Goal: Information Seeking & Learning: Learn about a topic

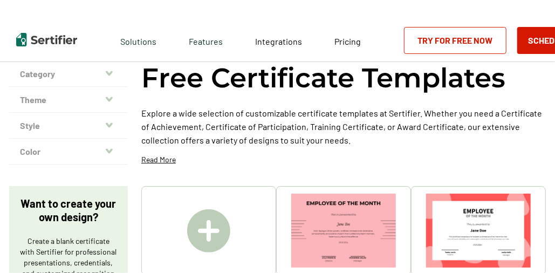
scroll to position [54, 0]
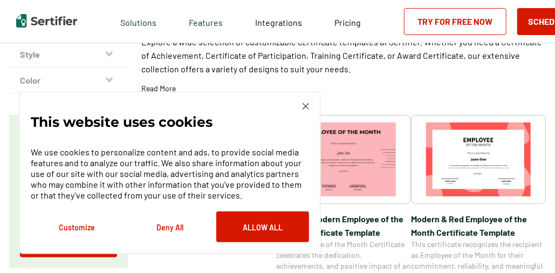
click at [305, 107] on img at bounding box center [306, 106] width 6 height 6
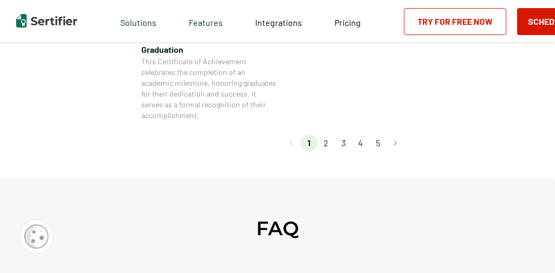
scroll to position [1079, 0]
click at [328, 144] on li "2" at bounding box center [326, 142] width 17 height 17
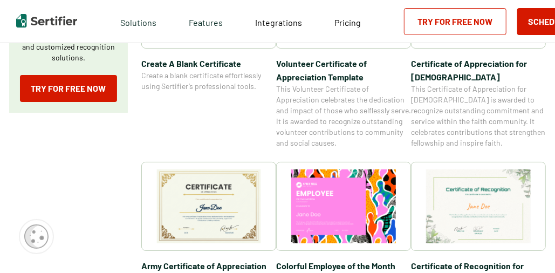
scroll to position [270, 0]
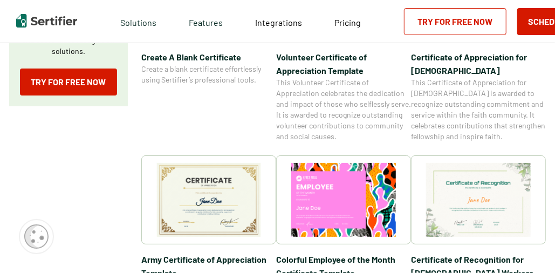
click at [209, 206] on img at bounding box center [208, 200] width 105 height 74
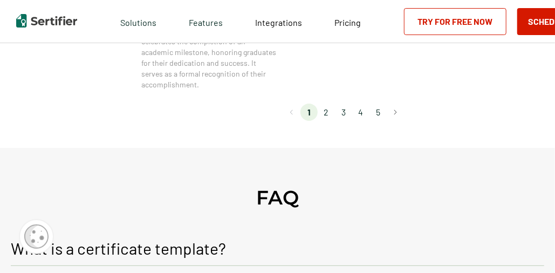
scroll to position [1133, 0]
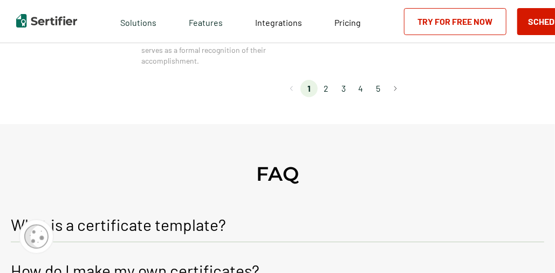
click at [345, 91] on li "3" at bounding box center [343, 88] width 17 height 17
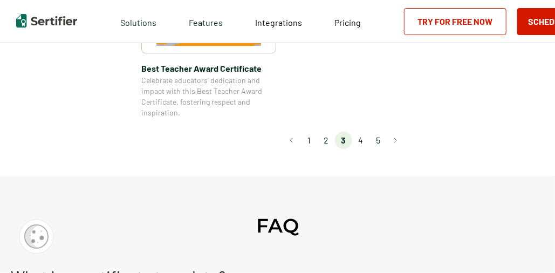
scroll to position [971, 0]
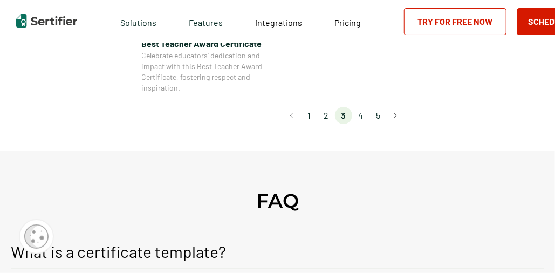
click at [364, 117] on li "4" at bounding box center [360, 115] width 17 height 17
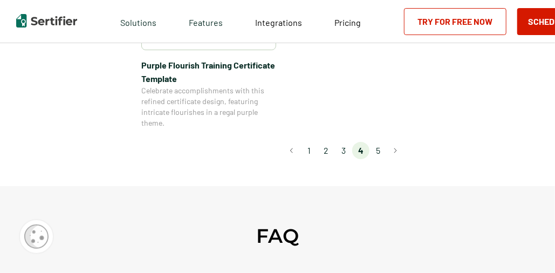
scroll to position [1025, 0]
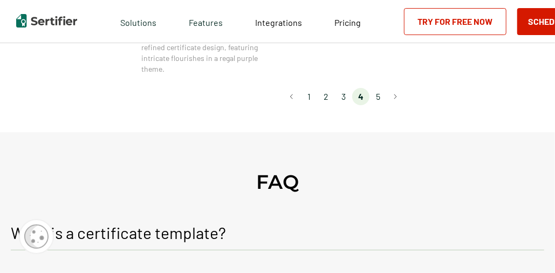
click at [379, 95] on li "5" at bounding box center [377, 96] width 17 height 17
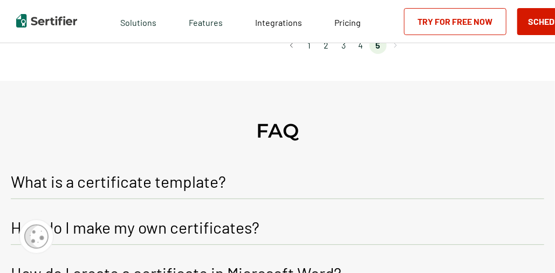
scroll to position [216, 0]
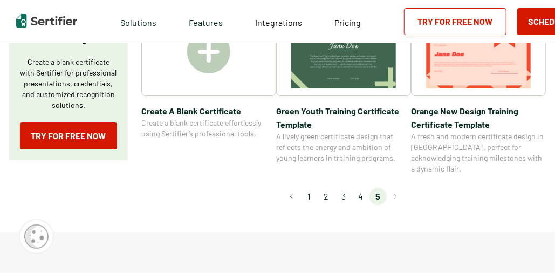
click at [327, 190] on li "2" at bounding box center [326, 196] width 17 height 17
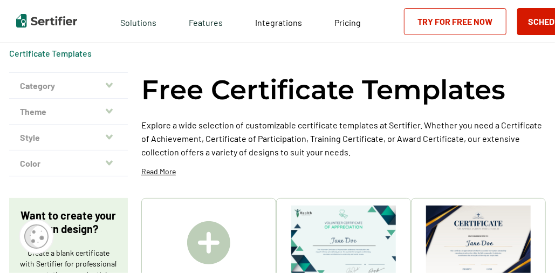
scroll to position [0, 0]
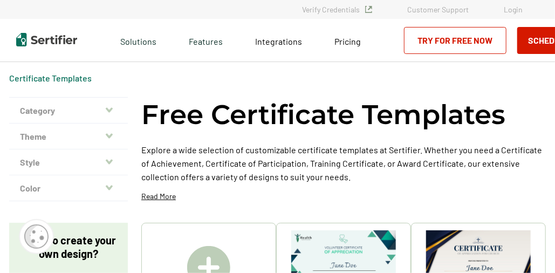
click at [40, 159] on button "Style" at bounding box center [68, 162] width 119 height 26
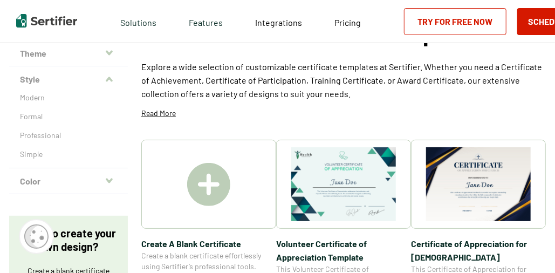
scroll to position [108, 0]
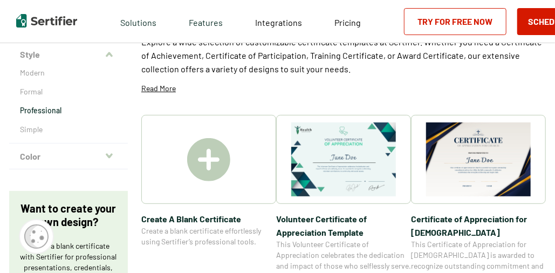
click at [40, 109] on p "Professional" at bounding box center [68, 110] width 97 height 11
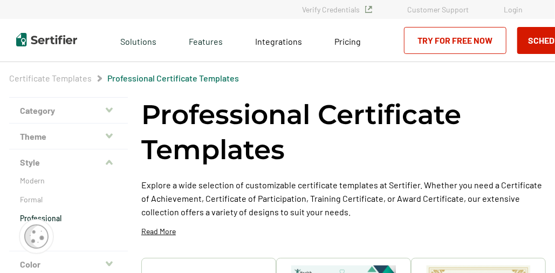
click at [36, 134] on button "Theme" at bounding box center [68, 137] width 119 height 26
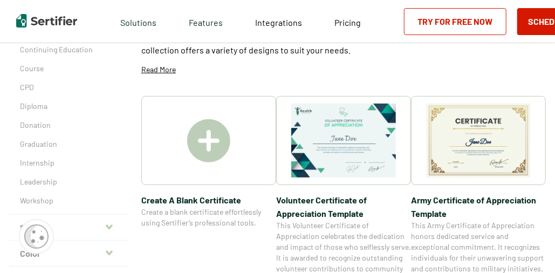
scroll to position [216, 0]
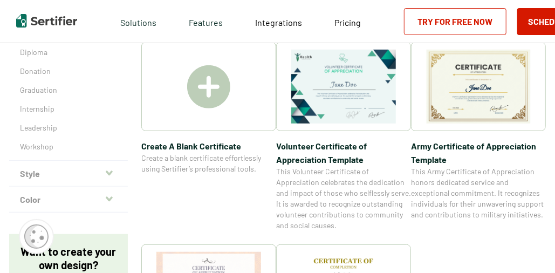
click at [113, 173] on icon "button" at bounding box center [109, 173] width 7 height 9
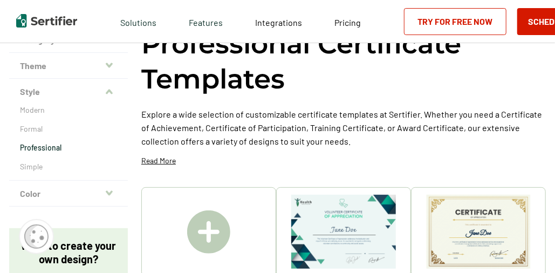
scroll to position [54, 0]
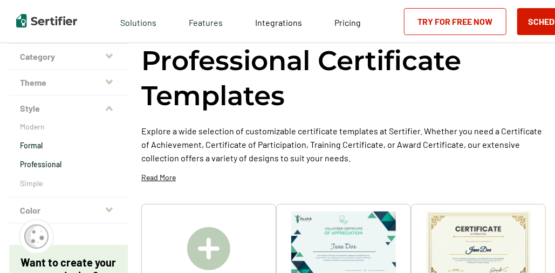
click at [33, 147] on p "Formal" at bounding box center [68, 145] width 97 height 11
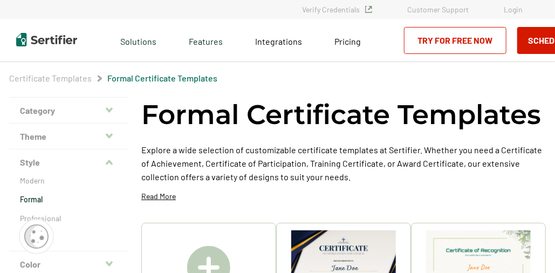
click at [37, 108] on button "Category" at bounding box center [68, 111] width 119 height 26
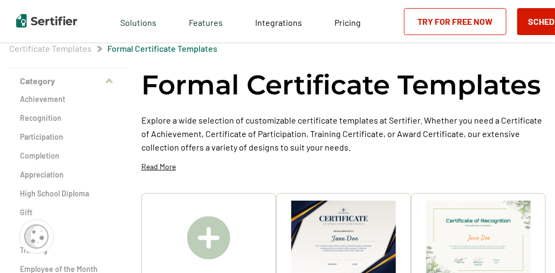
scroll to position [54, 0]
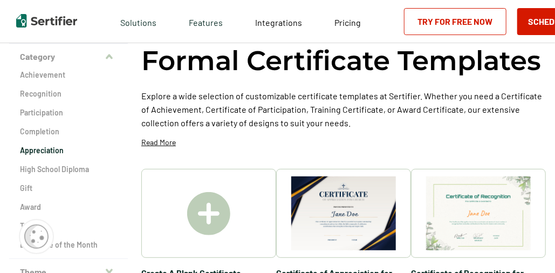
click at [49, 149] on h2 "Appreciation" at bounding box center [68, 150] width 97 height 11
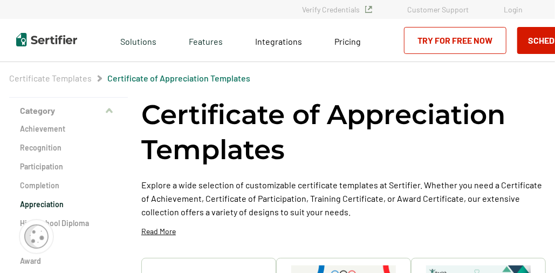
click at [111, 111] on icon "button" at bounding box center [109, 111] width 7 height 9
